Goal: Information Seeking & Learning: Learn about a topic

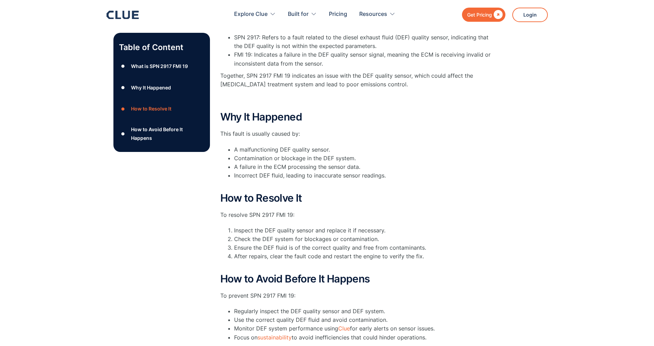
scroll to position [104, 0]
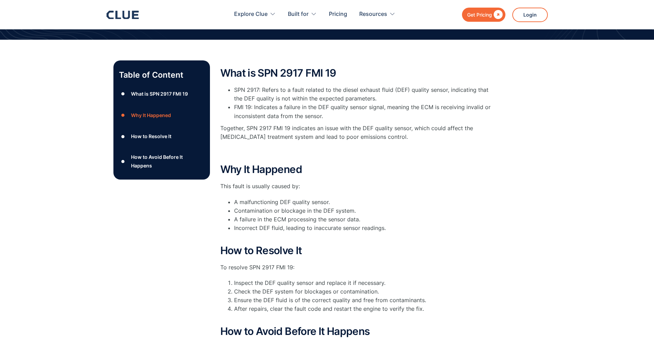
scroll to position [104, 0]
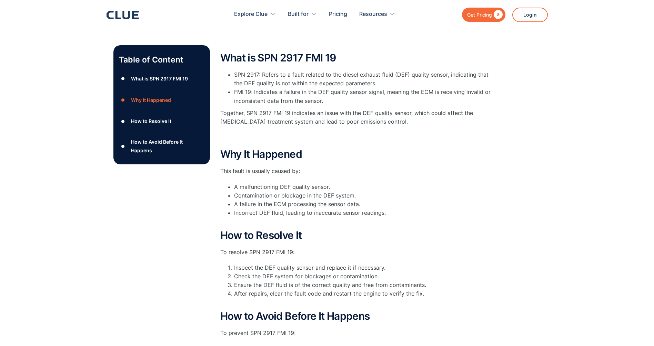
click at [237, 187] on li "A malfunctioning DEF quality sensor." at bounding box center [365, 187] width 262 height 9
drag, startPoint x: 237, startPoint y: 187, endPoint x: 335, endPoint y: 183, distance: 97.7
click at [335, 183] on li "A malfunctioning DEF quality sensor." at bounding box center [365, 187] width 262 height 9
drag, startPoint x: 335, startPoint y: 183, endPoint x: 412, endPoint y: 191, distance: 77.8
click at [412, 191] on li "Contamination or blockage in the DEF system." at bounding box center [365, 195] width 262 height 9
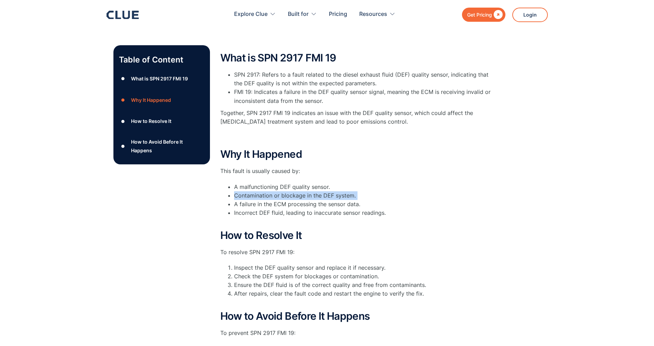
drag, startPoint x: 230, startPoint y: 200, endPoint x: 227, endPoint y: 193, distance: 8.3
click at [227, 193] on ul "A malfunctioning DEF quality sensor. Contamination or blockage in the DEF syste…" at bounding box center [358, 204] width 276 height 43
drag, startPoint x: 363, startPoint y: 203, endPoint x: 223, endPoint y: 203, distance: 139.7
click at [223, 203] on ul "A malfunctioning DEF quality sensor. Contamination or blockage in the DEF syste…" at bounding box center [358, 204] width 276 height 43
click at [431, 184] on li "A malfunctioning DEF quality sensor." at bounding box center [365, 187] width 262 height 9
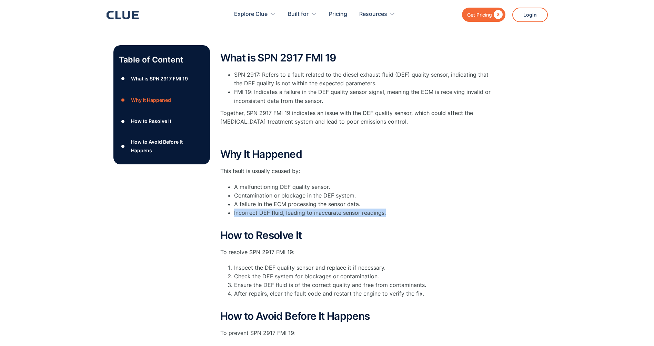
drag, startPoint x: 331, startPoint y: 215, endPoint x: 227, endPoint y: 216, distance: 103.5
click at [227, 216] on ul "A malfunctioning DEF quality sensor. Contamination or blockage in the DEF syste…" at bounding box center [358, 204] width 276 height 43
click at [425, 240] on h2 "How to Resolve It" at bounding box center [358, 234] width 276 height 11
